Goal: Transaction & Acquisition: Purchase product/service

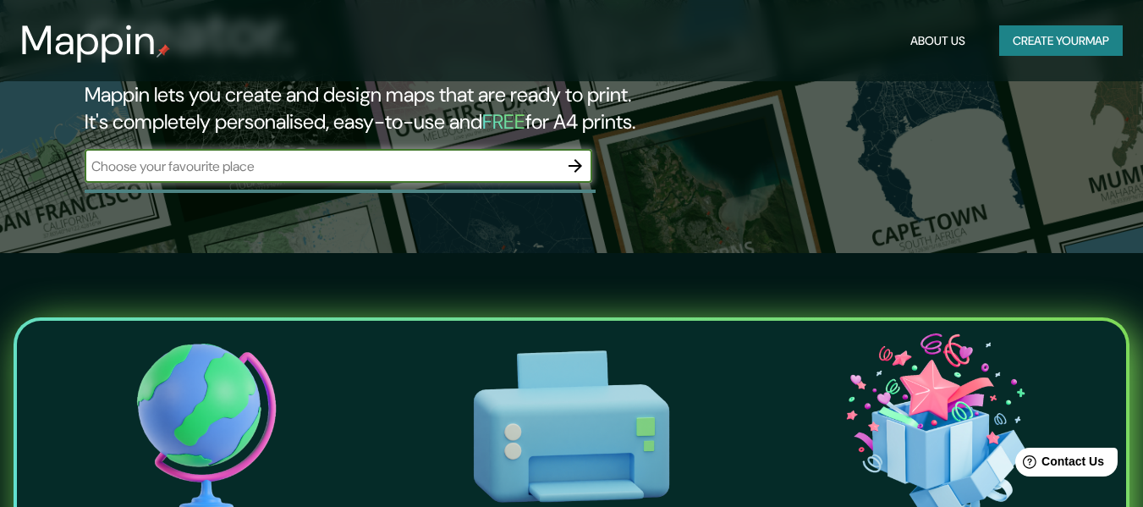
scroll to position [85, 0]
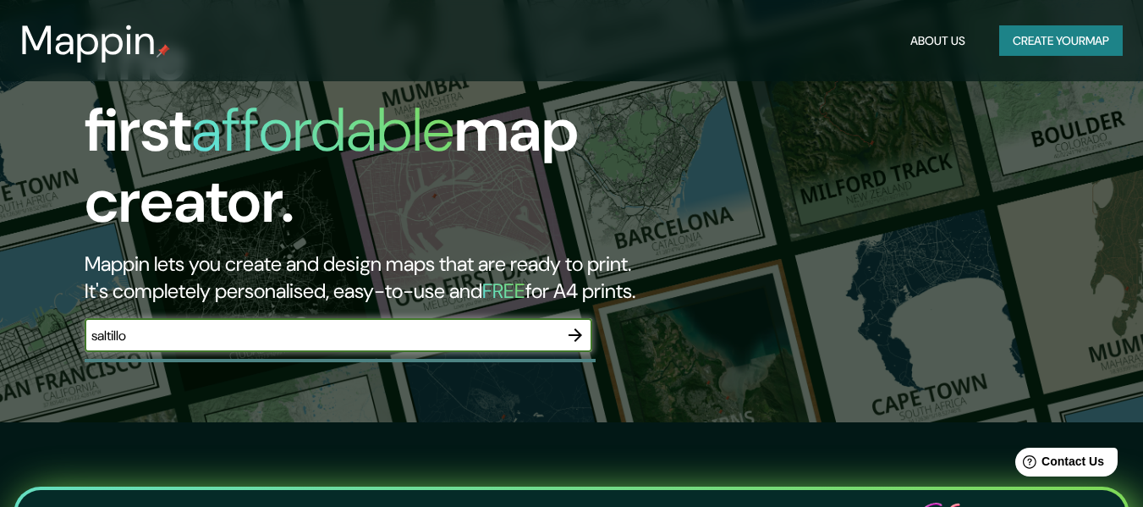
type input "saltillo"
click at [579, 328] on icon "button" at bounding box center [575, 335] width 14 height 14
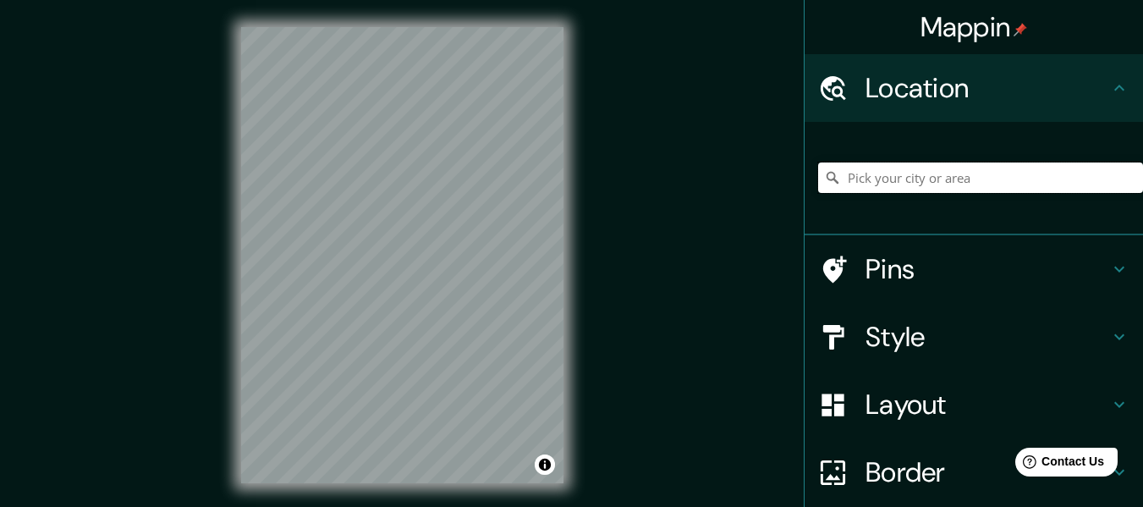
click at [866, 191] on input "Pick your city or area" at bounding box center [980, 177] width 325 height 30
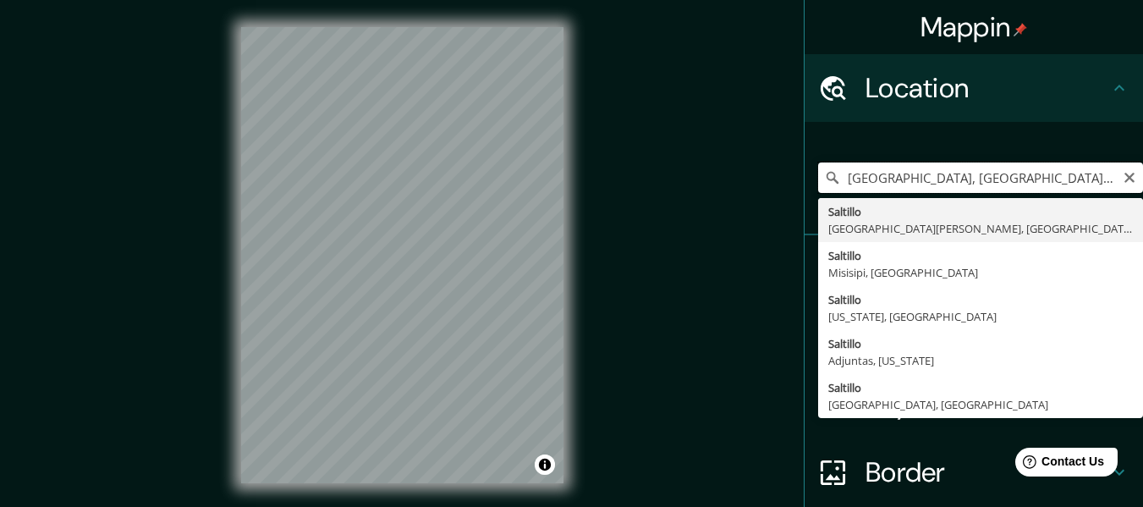
type input "[GEOGRAPHIC_DATA], [GEOGRAPHIC_DATA][PERSON_NAME], [GEOGRAPHIC_DATA]"
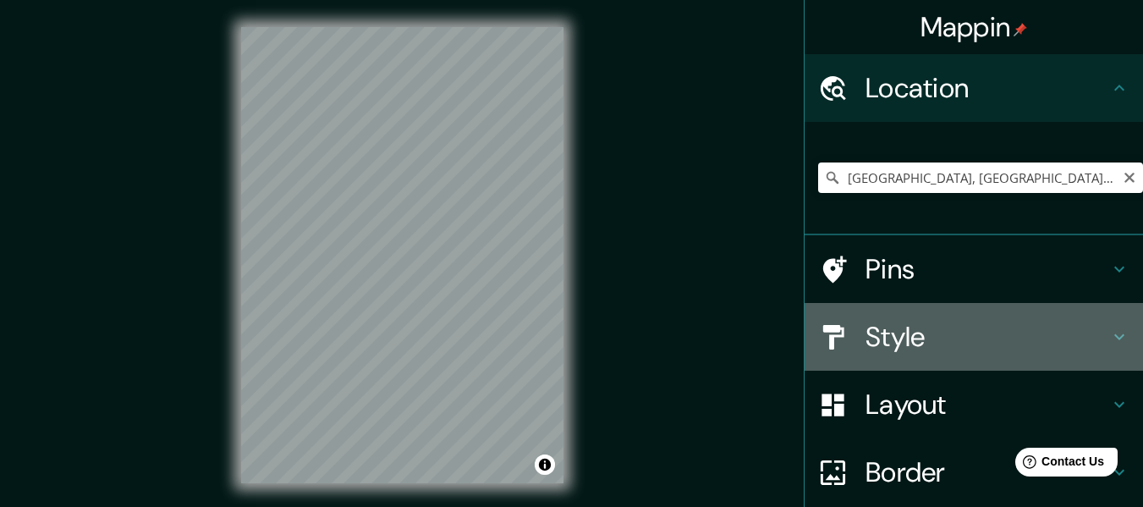
click at [905, 326] on h4 "Style" at bounding box center [987, 337] width 244 height 34
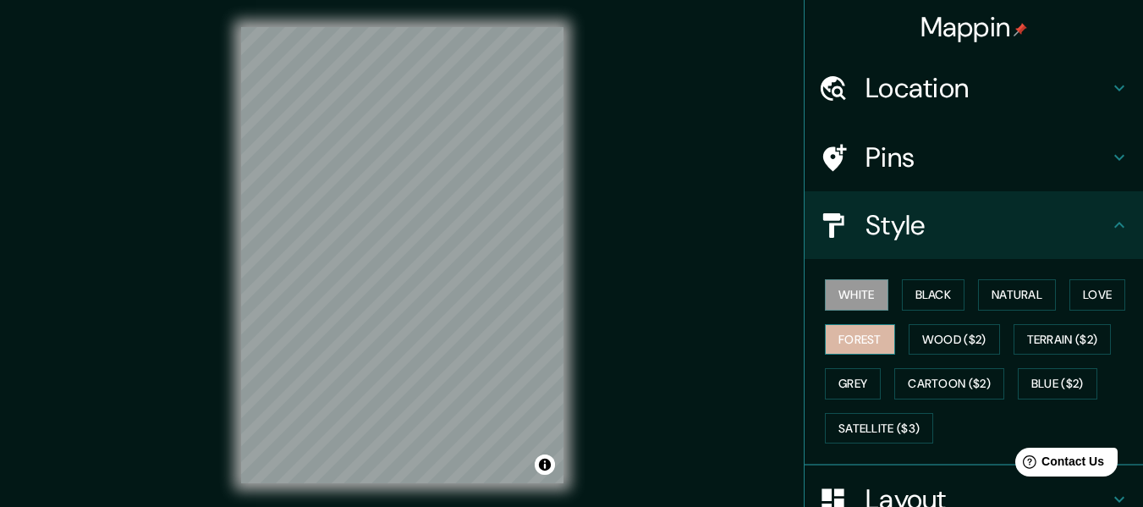
click at [866, 345] on button "Forest" at bounding box center [860, 339] width 70 height 31
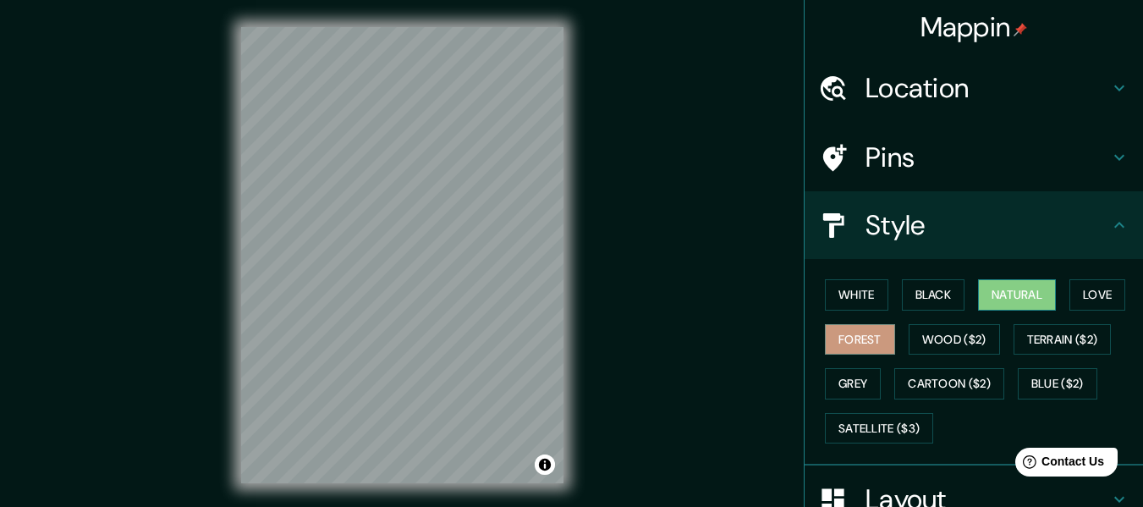
click at [1007, 285] on button "Natural" at bounding box center [1017, 294] width 78 height 31
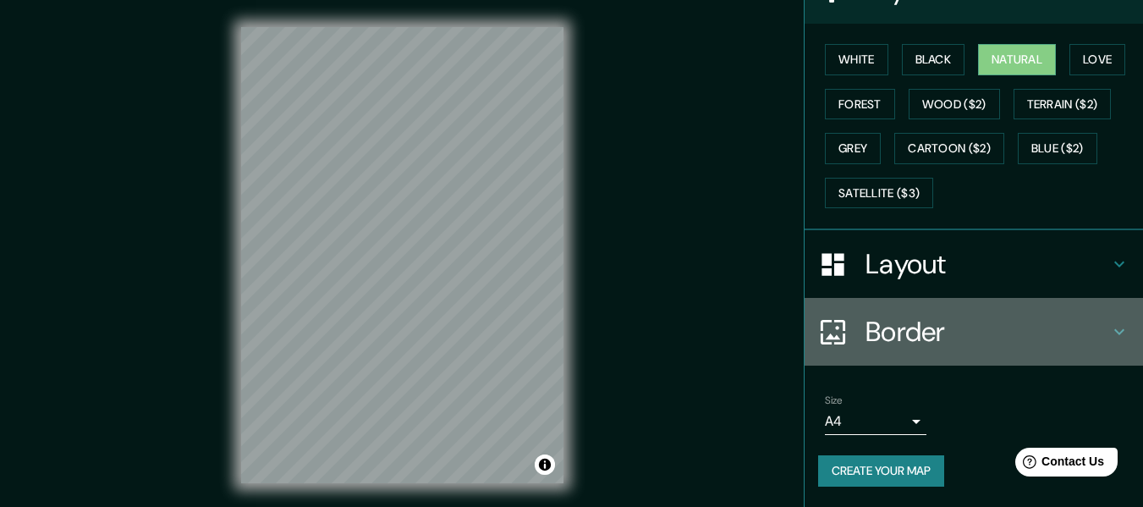
click at [932, 336] on h4 "Border" at bounding box center [987, 332] width 244 height 34
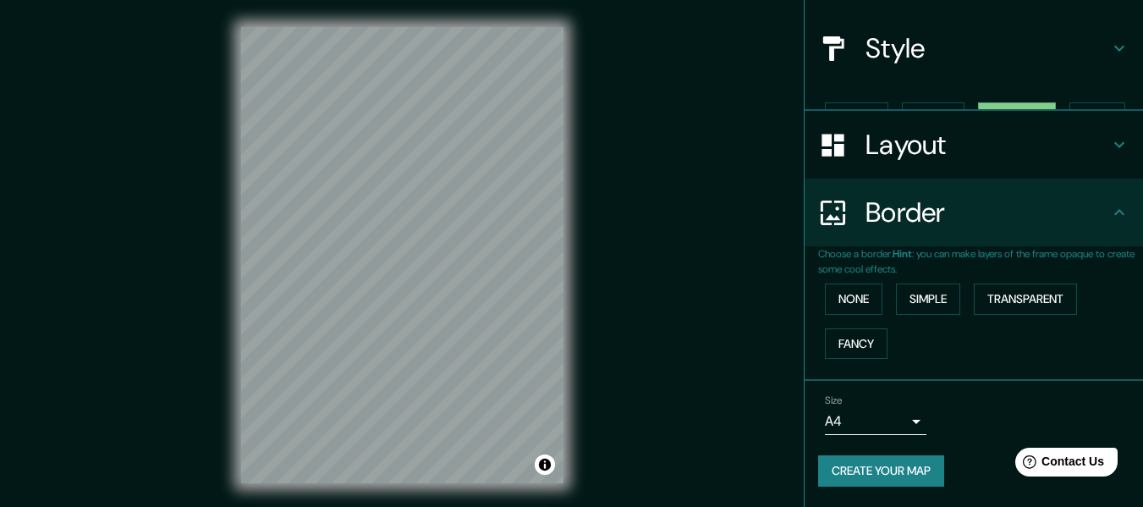
scroll to position [148, 0]
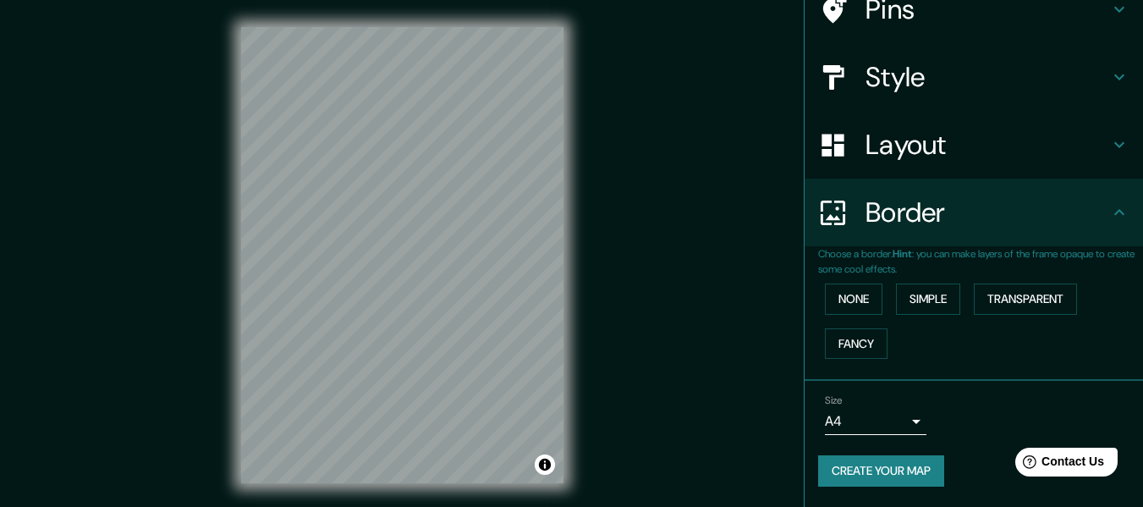
click at [952, 144] on h4 "Layout" at bounding box center [987, 145] width 244 height 34
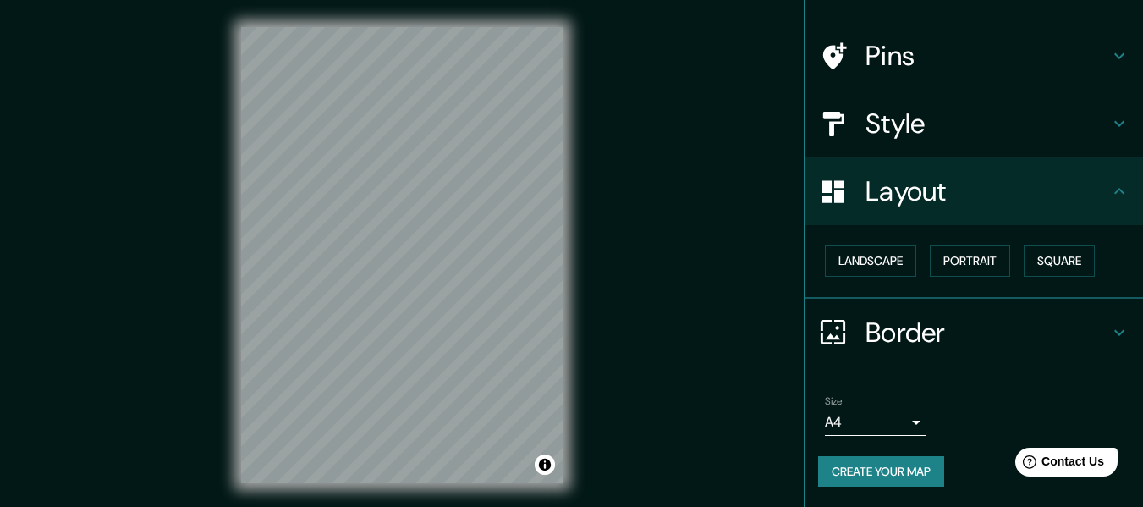
scroll to position [102, 0]
click at [885, 256] on button "Landscape" at bounding box center [870, 260] width 91 height 31
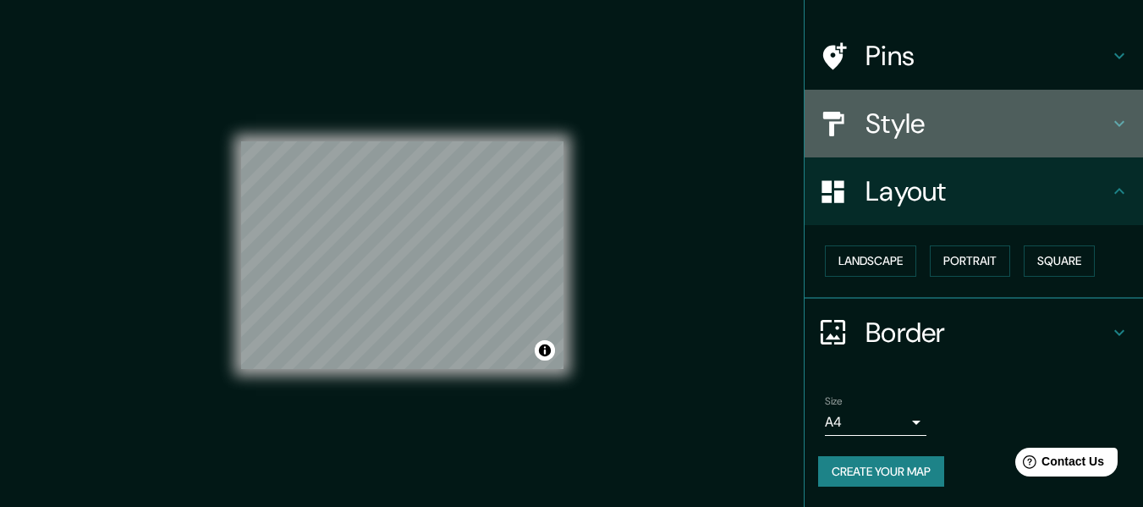
click at [978, 122] on h4 "Style" at bounding box center [987, 124] width 244 height 34
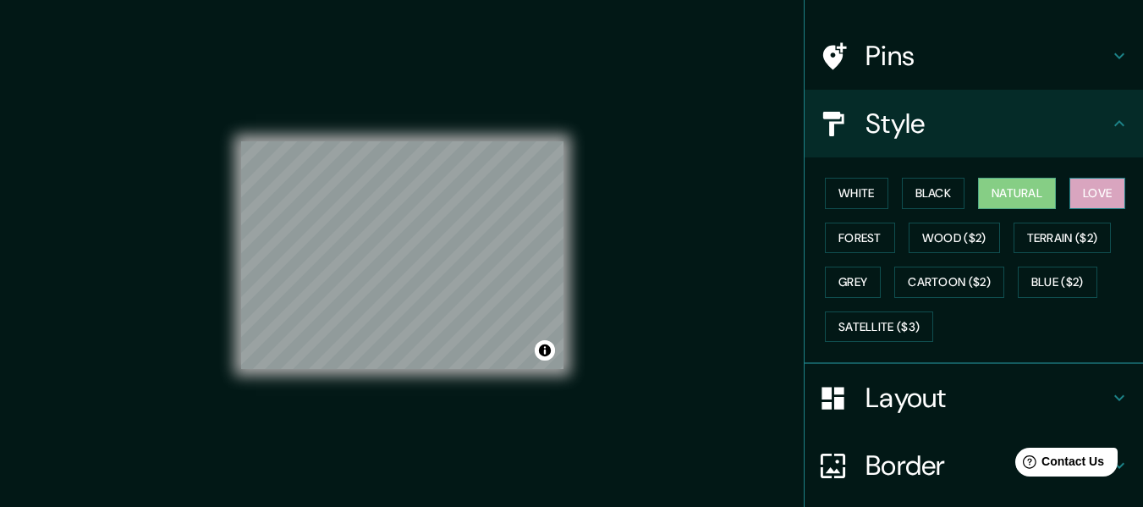
click at [1089, 197] on button "Love" at bounding box center [1097, 193] width 56 height 31
click at [1005, 185] on button "Natural" at bounding box center [1017, 193] width 78 height 31
click at [1084, 185] on button "Love" at bounding box center [1097, 193] width 56 height 31
